Goal: Information Seeking & Learning: Learn about a topic

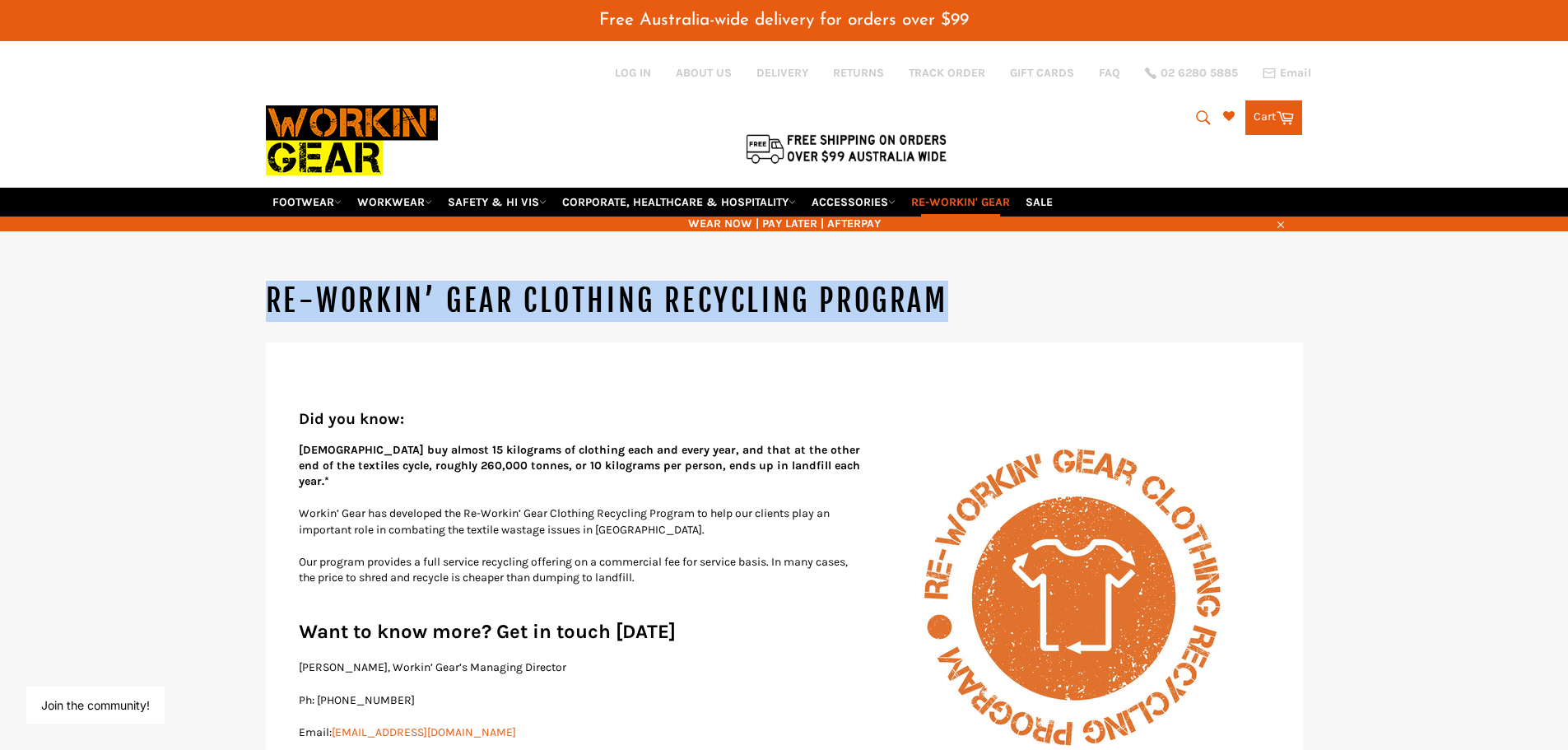
drag, startPoint x: 266, startPoint y: 297, endPoint x: 1105, endPoint y: 298, distance: 839.0
click at [1105, 298] on h1 "Re-Workin’ Gear Clothing Recycling Program" at bounding box center [784, 301] width 1037 height 41
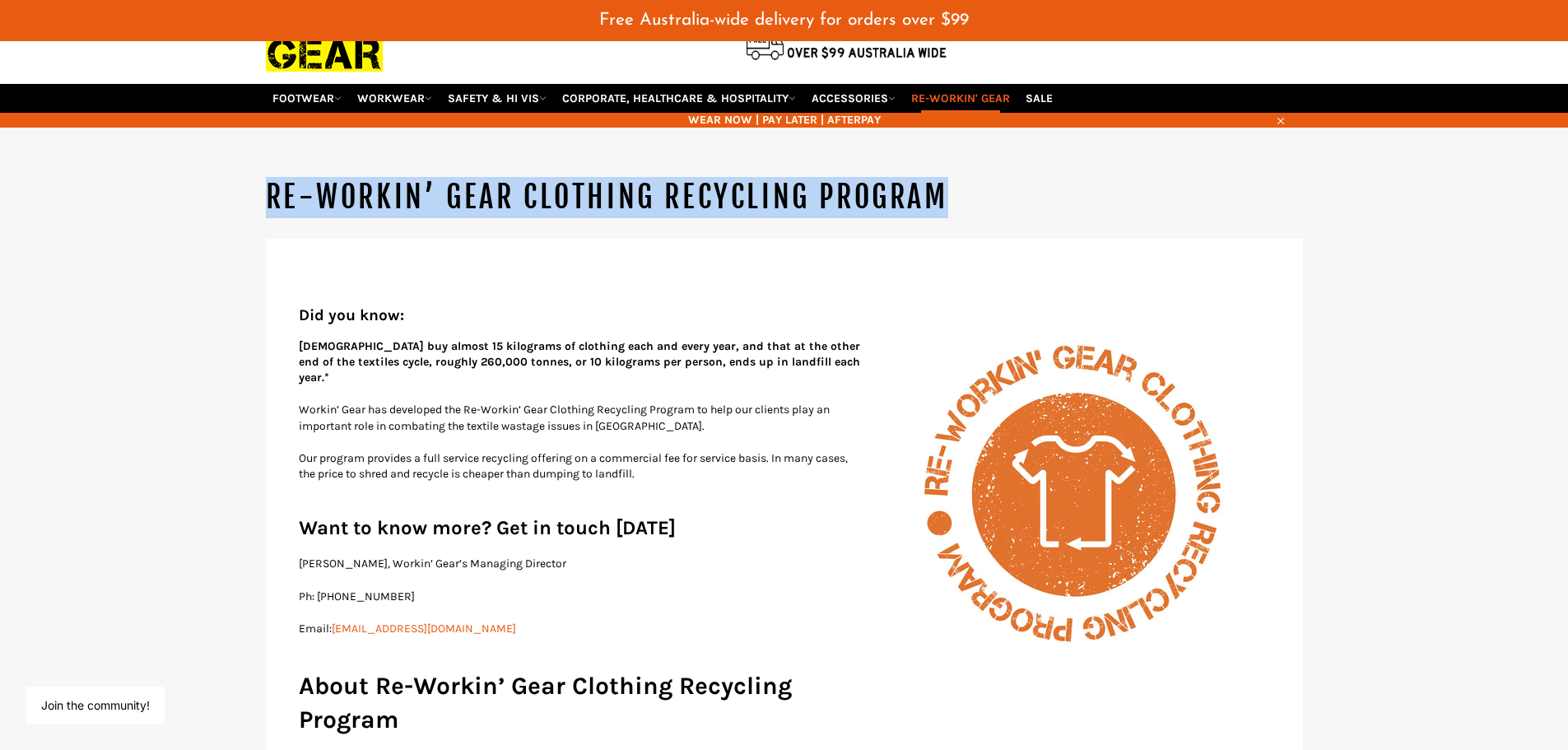
scroll to position [247, 0]
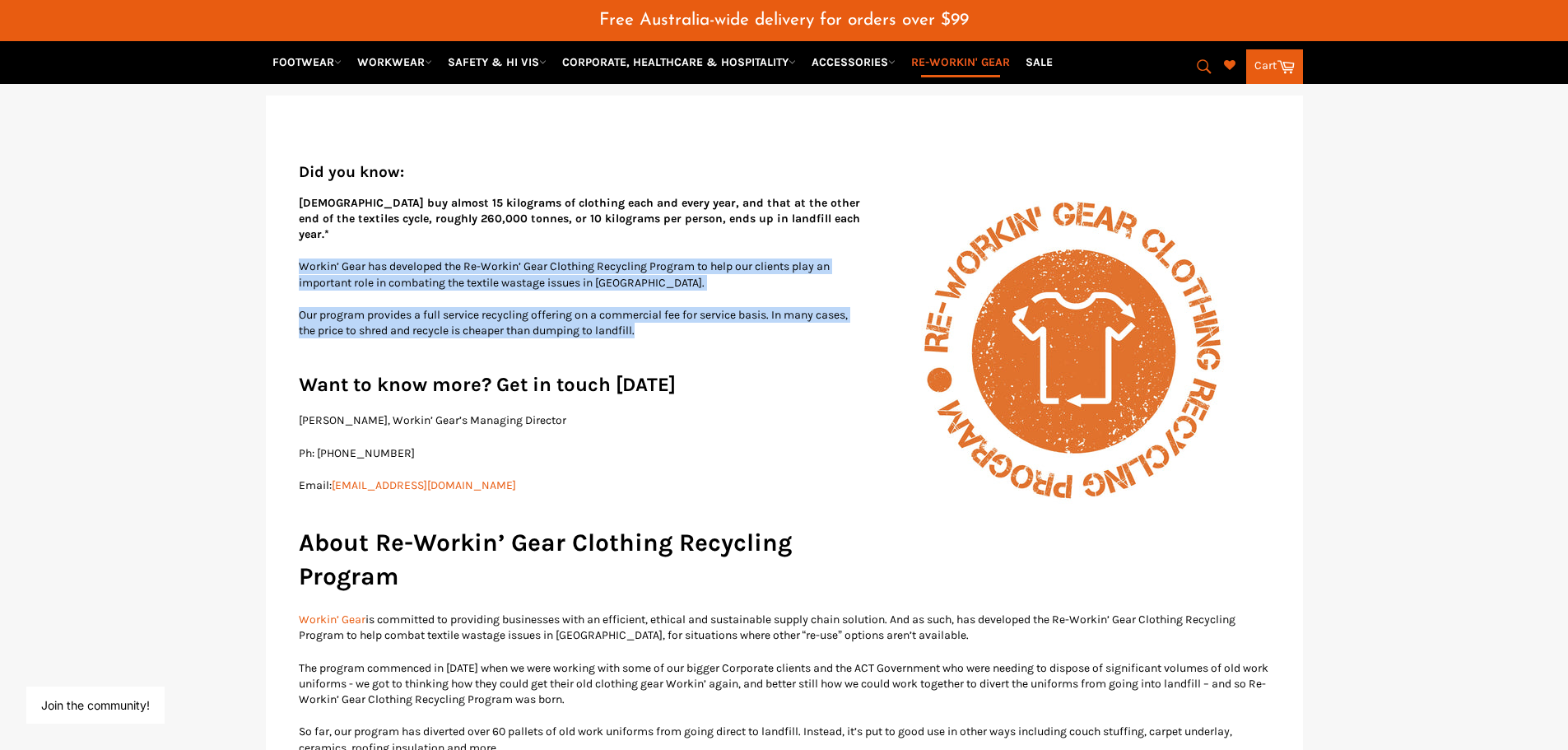
drag, startPoint x: 288, startPoint y: 249, endPoint x: 839, endPoint y: 323, distance: 555.9
click at [711, 323] on p "Our program provides a full service recycling offering on a commercial fee for …" at bounding box center [784, 323] width 971 height 32
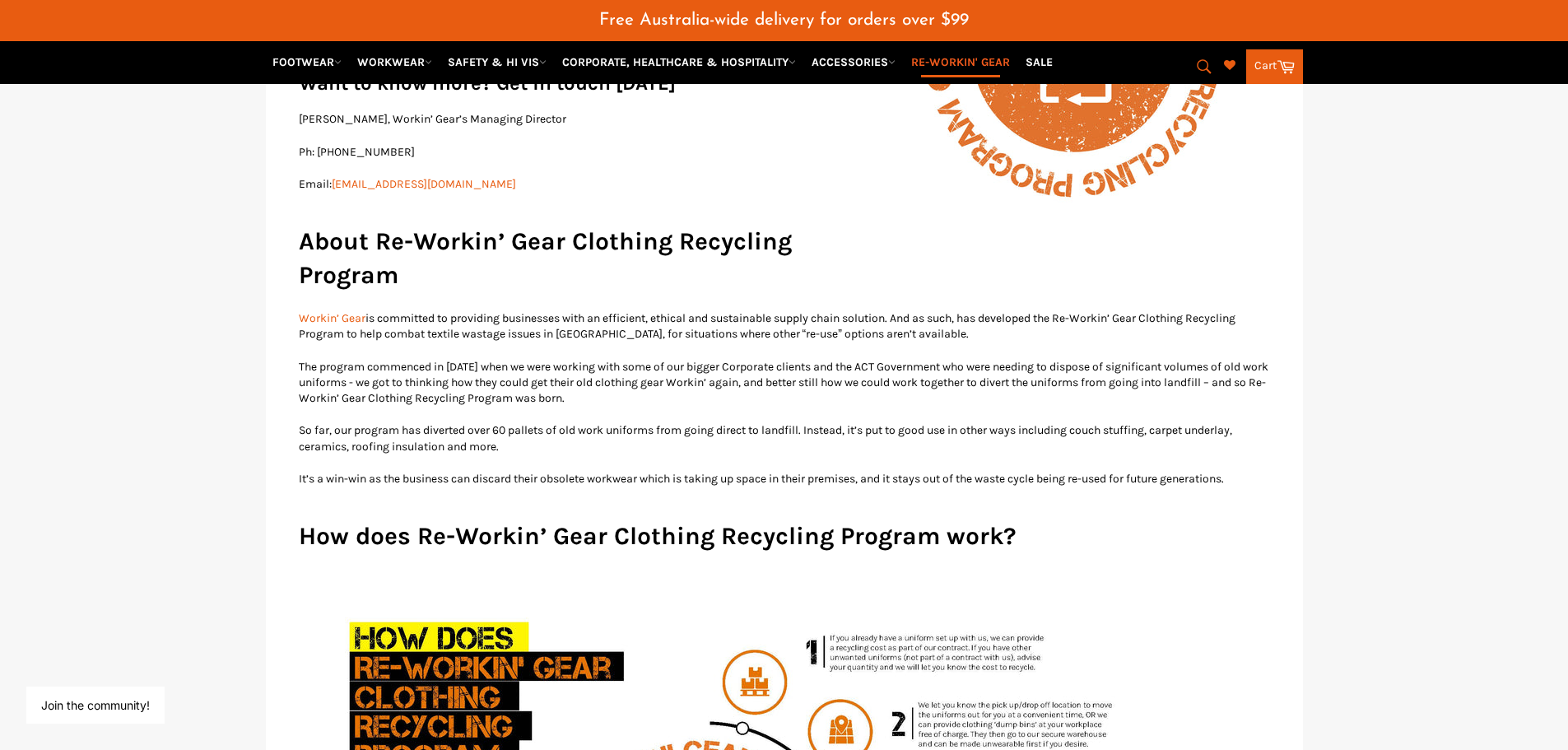
scroll to position [577, 0]
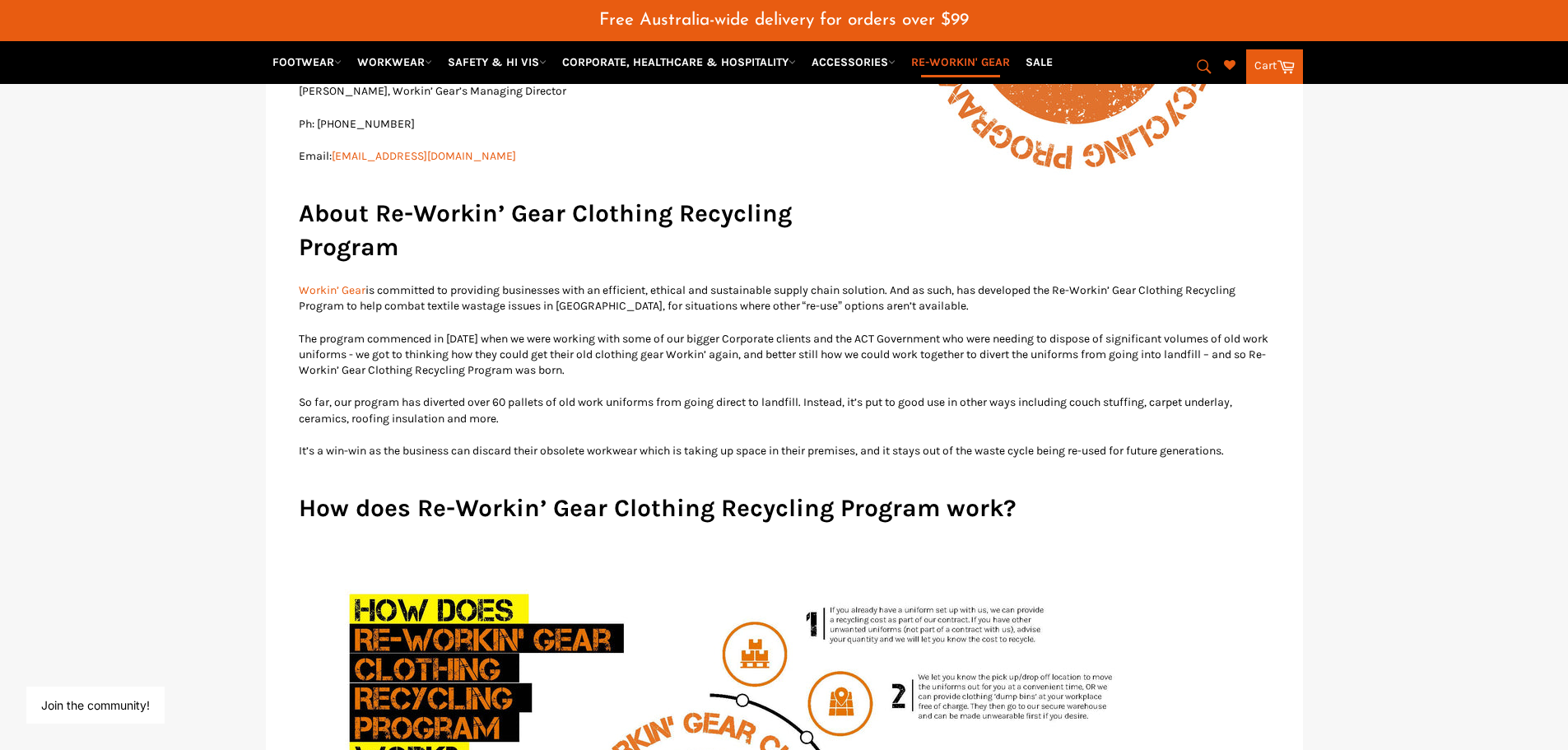
click at [965, 291] on p "Workin’ Gear is committed to providing businesses with an efficient, ethical an…" at bounding box center [784, 297] width 971 height 32
drag, startPoint x: 748, startPoint y: 288, endPoint x: 979, endPoint y: 290, distance: 231.0
click at [979, 290] on p "Workin’ Gear is committed to providing businesses with an efficient, ethical an…" at bounding box center [784, 297] width 971 height 32
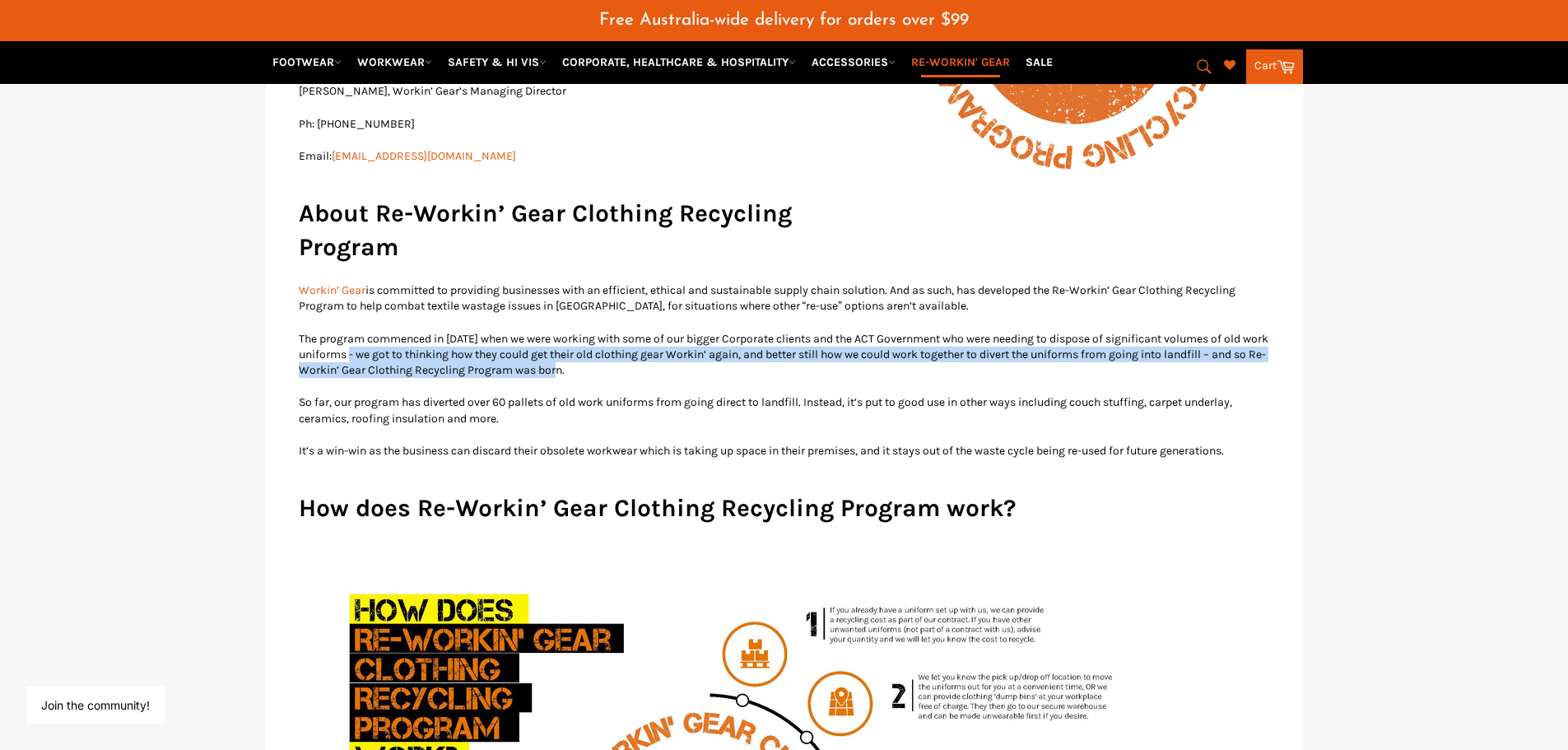
drag, startPoint x: 389, startPoint y: 338, endPoint x: 691, endPoint y: 360, distance: 302.8
click at [691, 360] on p "The program commenced in [DATE] when we were working with some of our bigger Co…" at bounding box center [784, 354] width 971 height 47
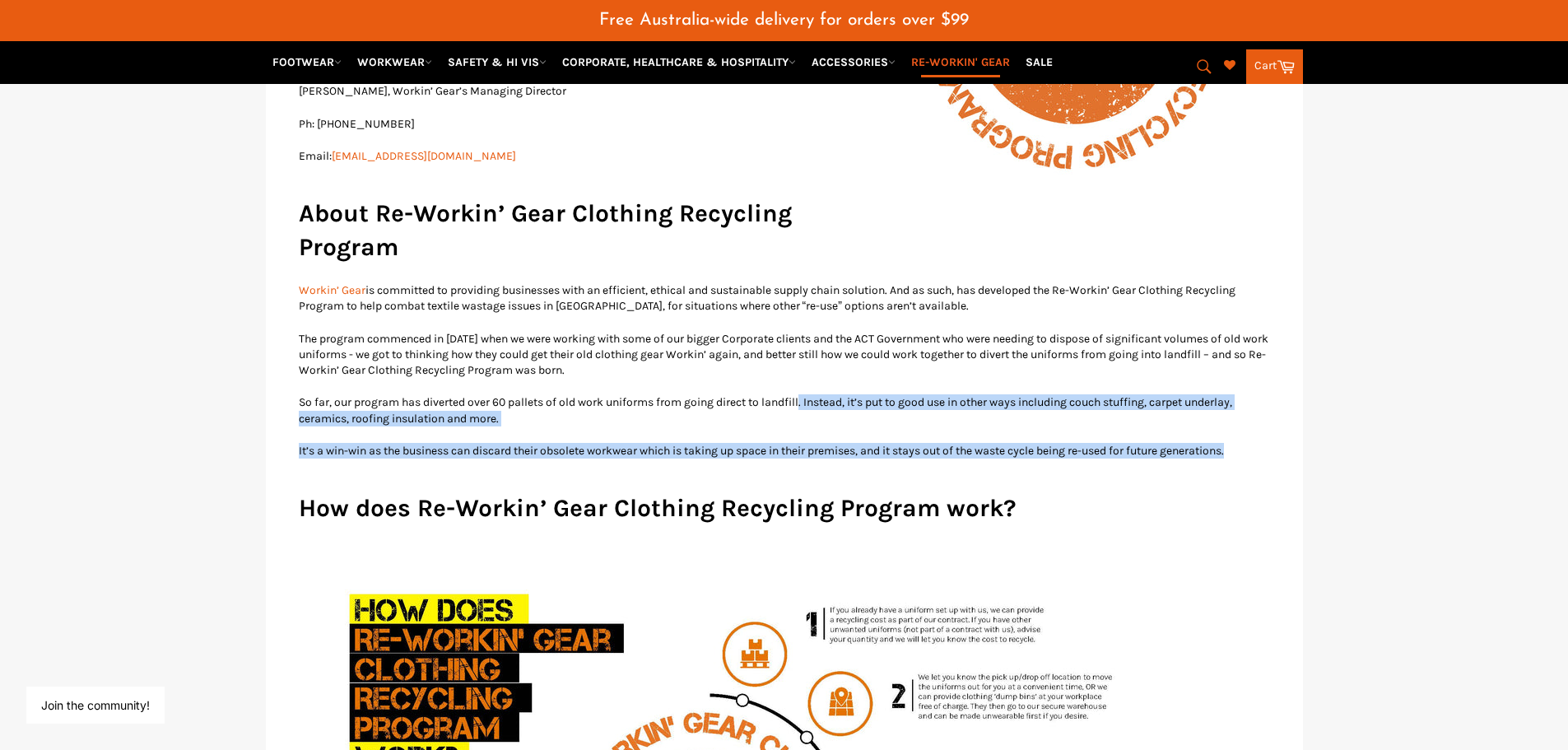
drag, startPoint x: 808, startPoint y: 387, endPoint x: 1321, endPoint y: 427, distance: 514.6
click at [641, 410] on p "So far, our program has diverted over 60 pallets of old work uniforms from goin…" at bounding box center [784, 410] width 971 height 32
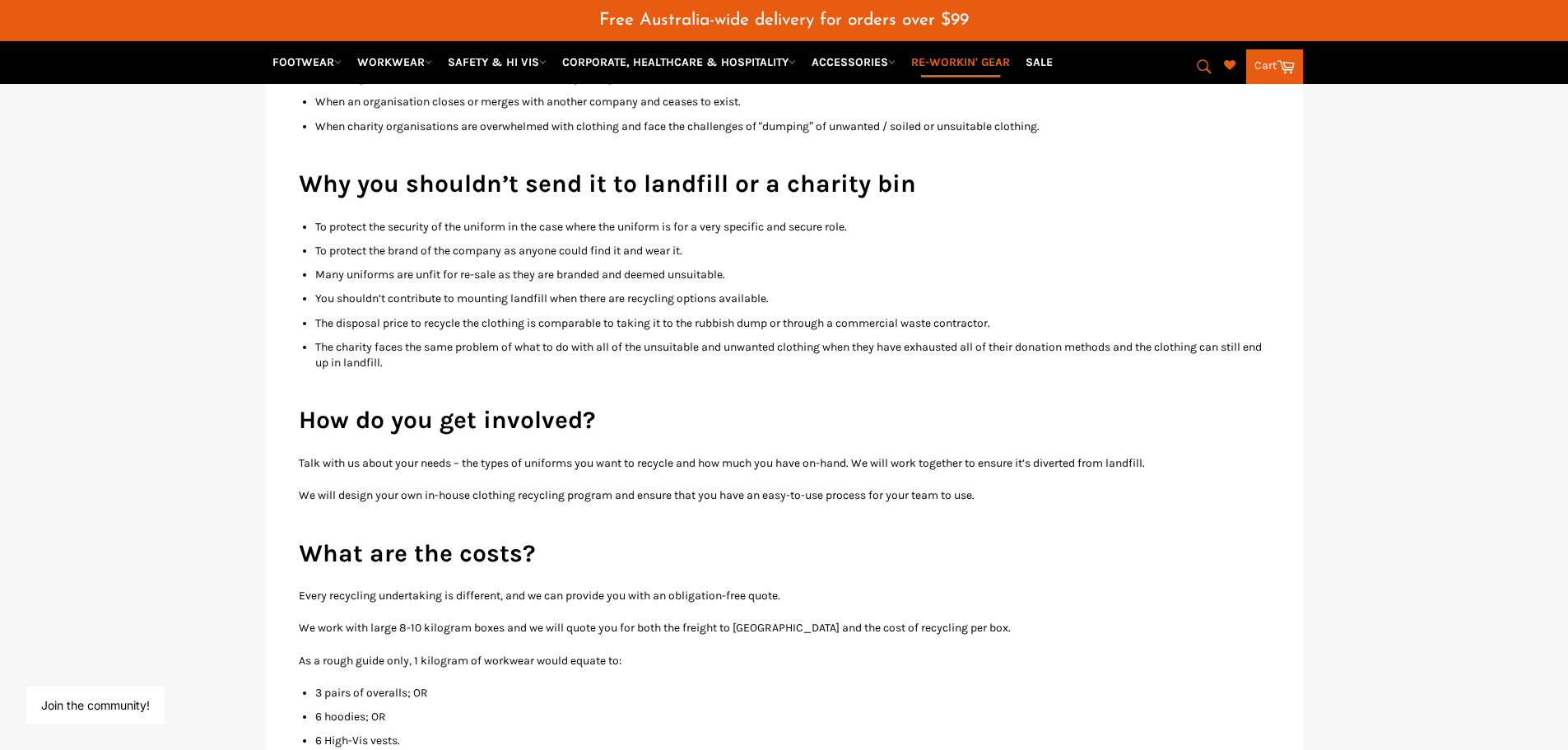
scroll to position [1811, 0]
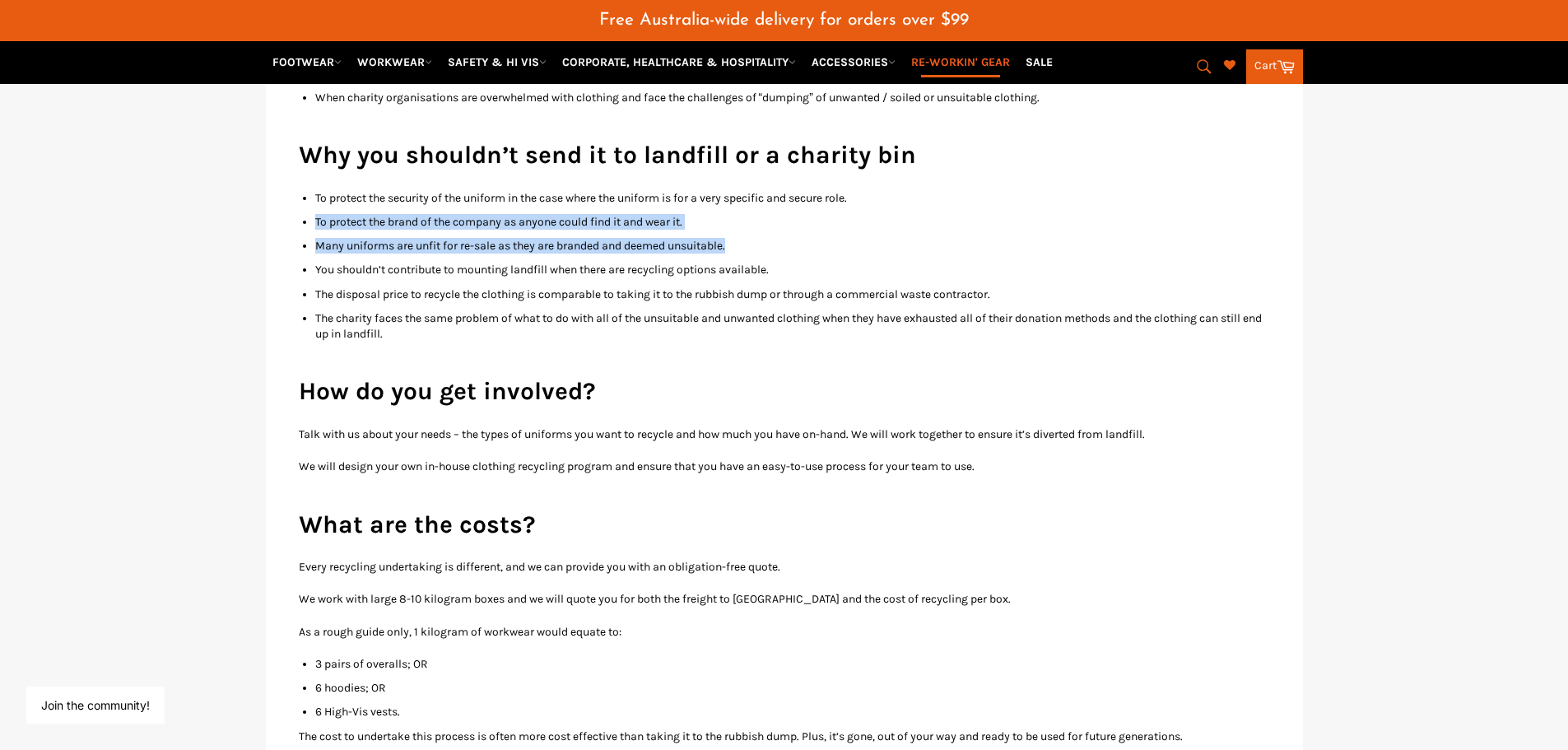
drag, startPoint x: 309, startPoint y: 208, endPoint x: 796, endPoint y: 233, distance: 487.6
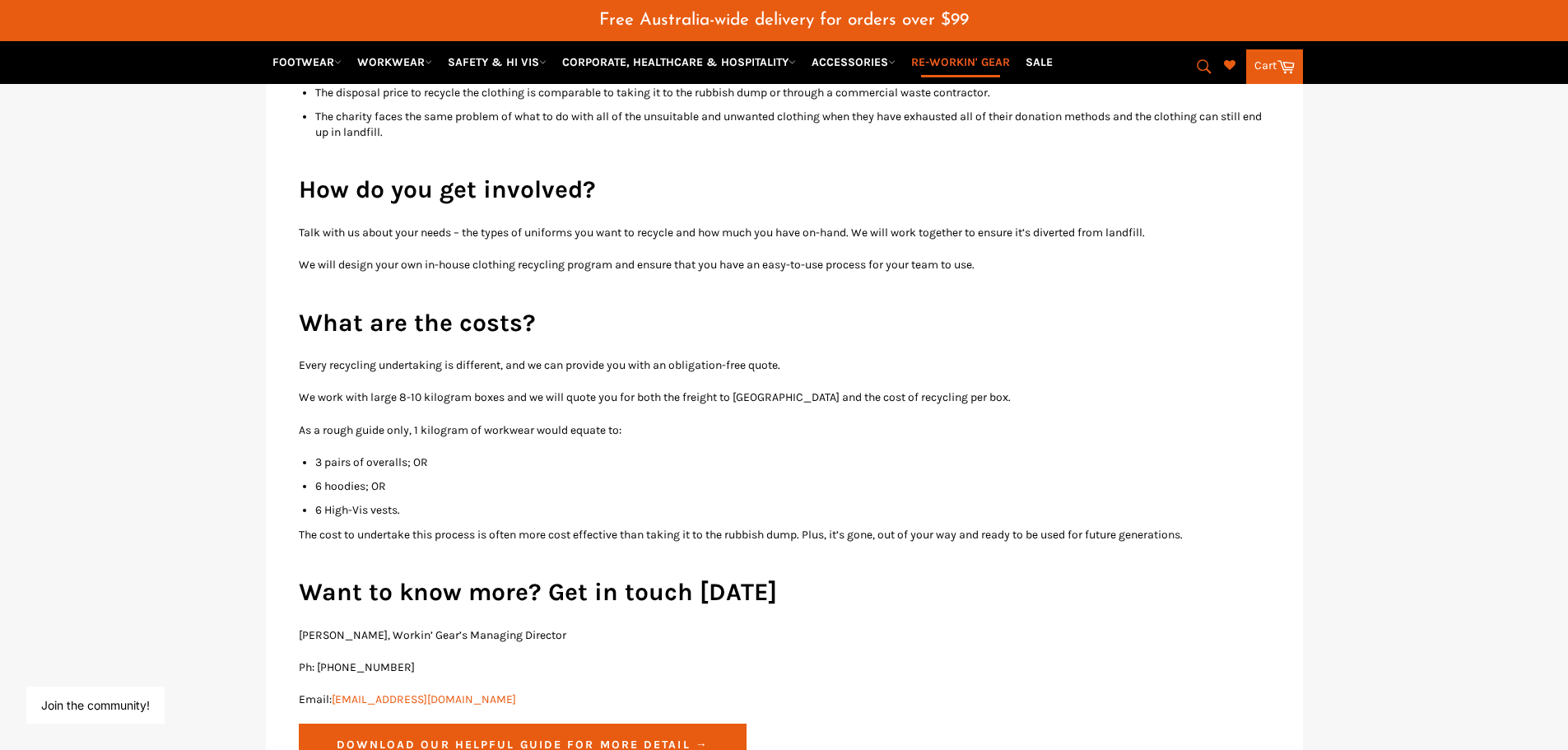
scroll to position [2058, 0]
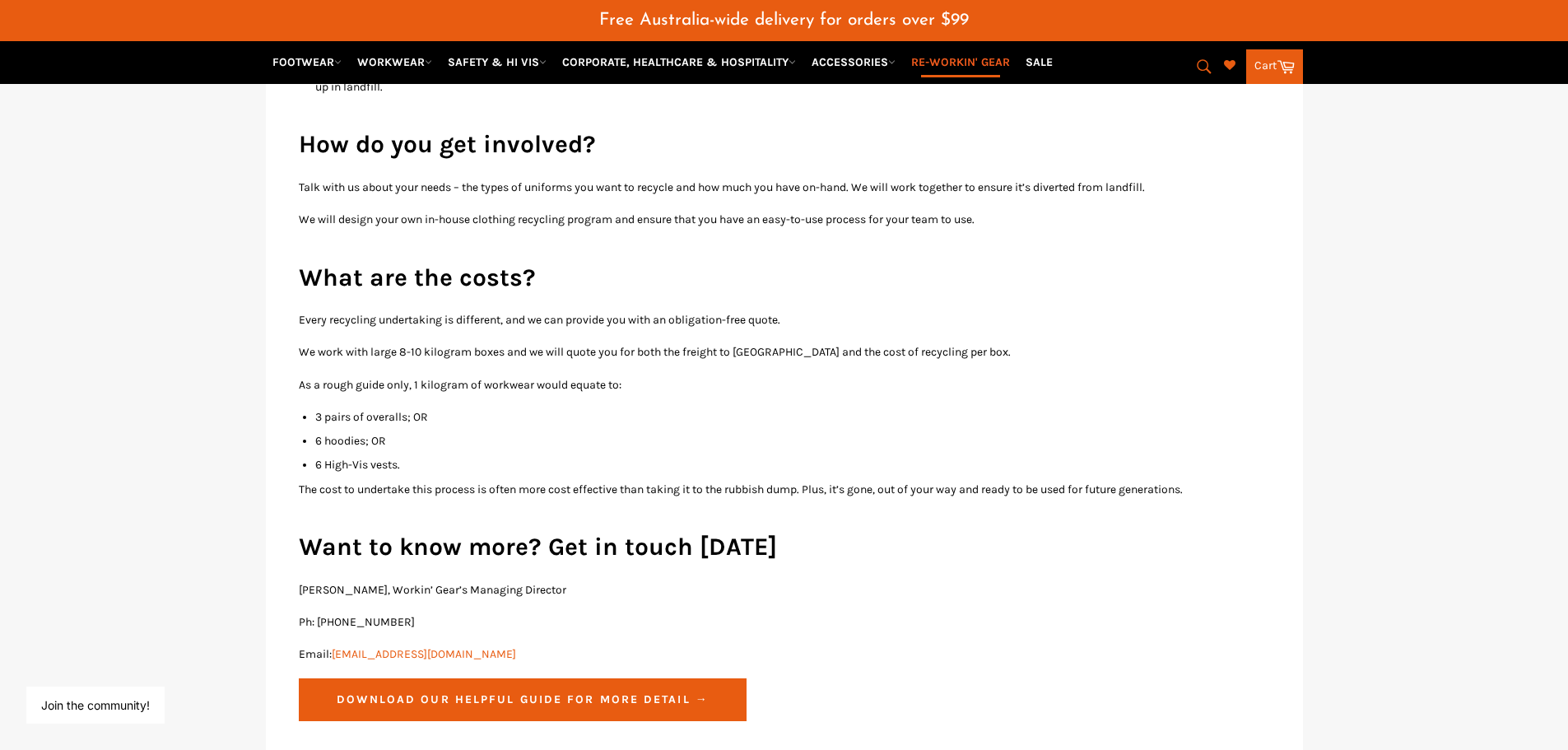
drag, startPoint x: 291, startPoint y: 316, endPoint x: 889, endPoint y: 304, distance: 598.1
drag, startPoint x: 296, startPoint y: 364, endPoint x: 691, endPoint y: 363, distance: 395.0
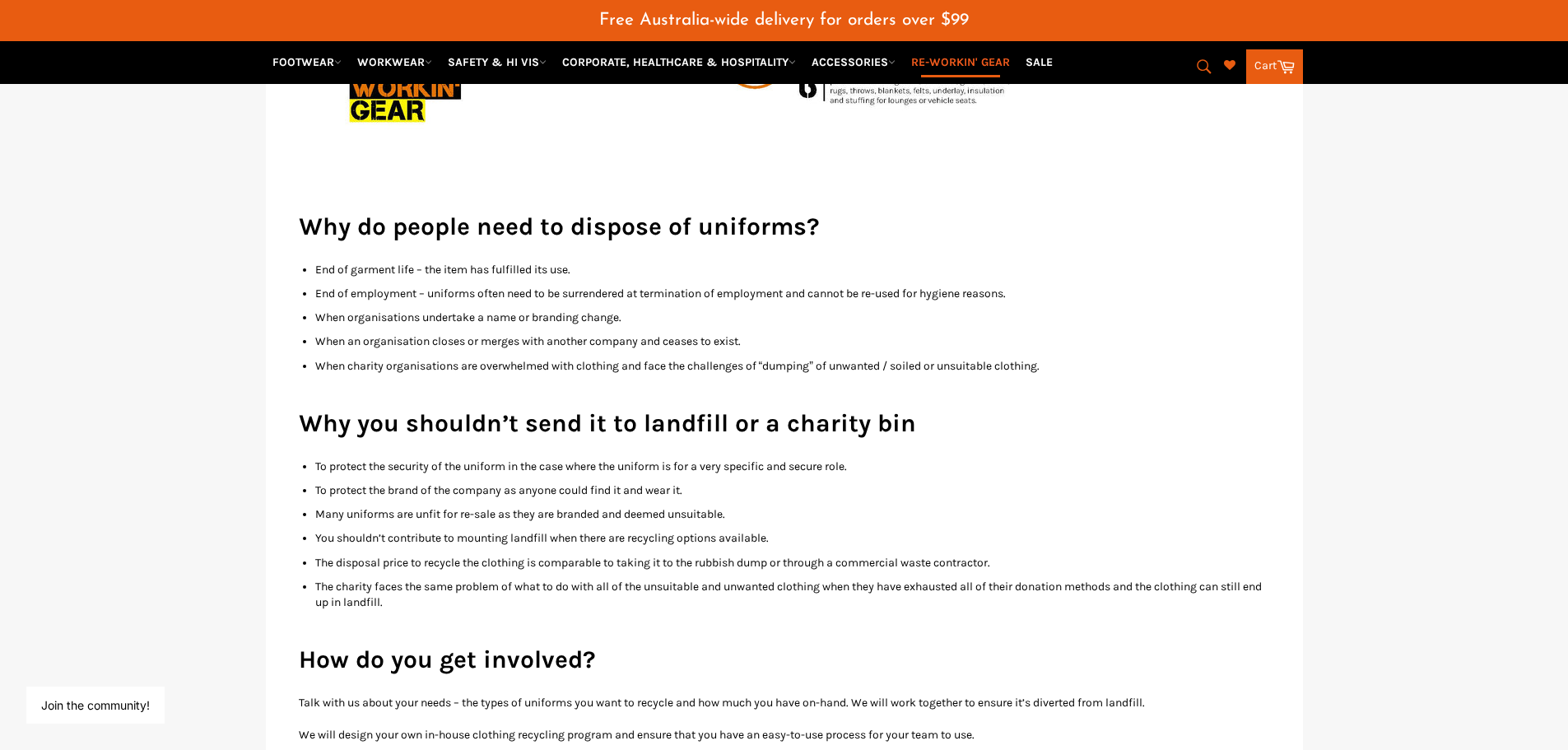
scroll to position [1482, 0]
